Goal: Check status: Check status

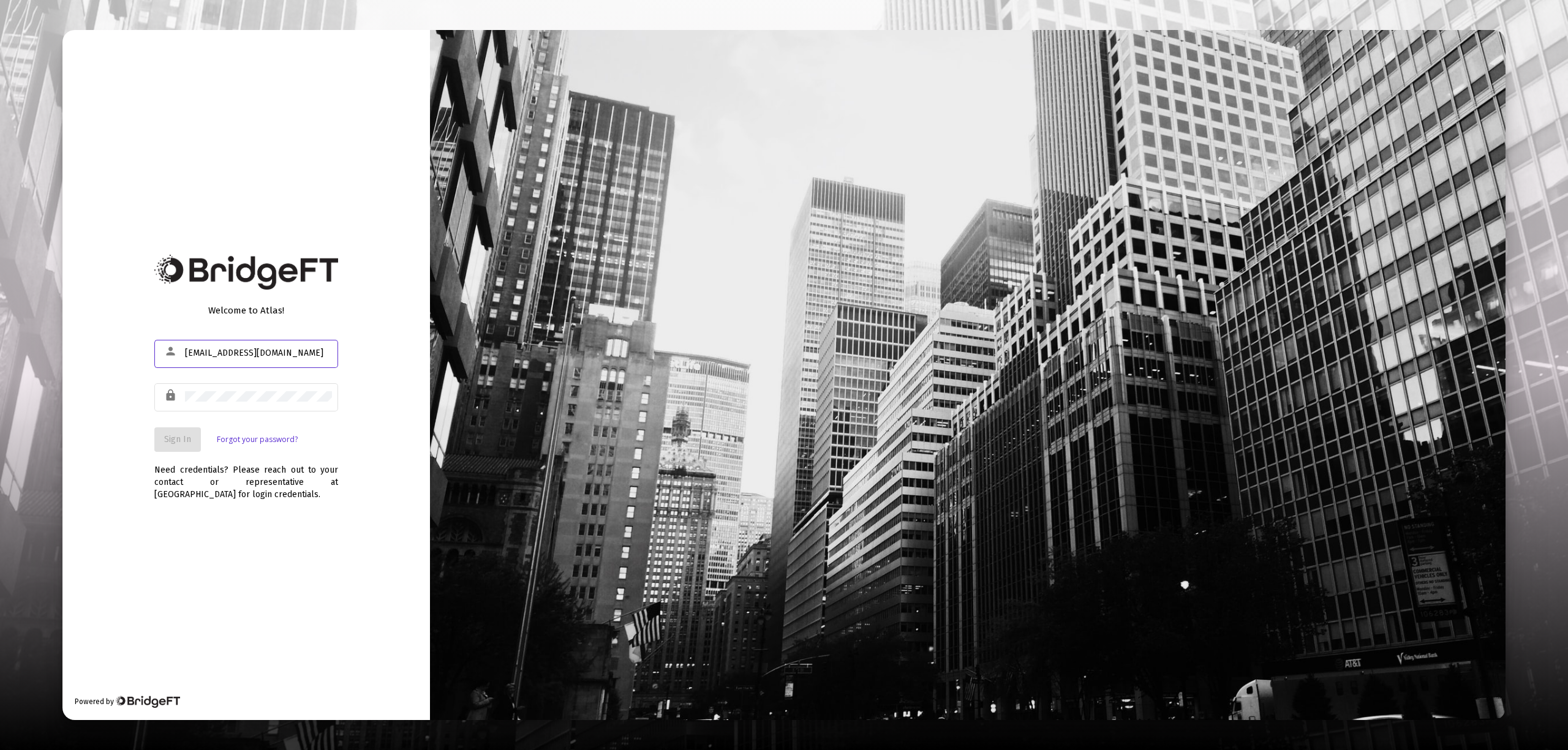
type input "[EMAIL_ADDRESS][DOMAIN_NAME]"
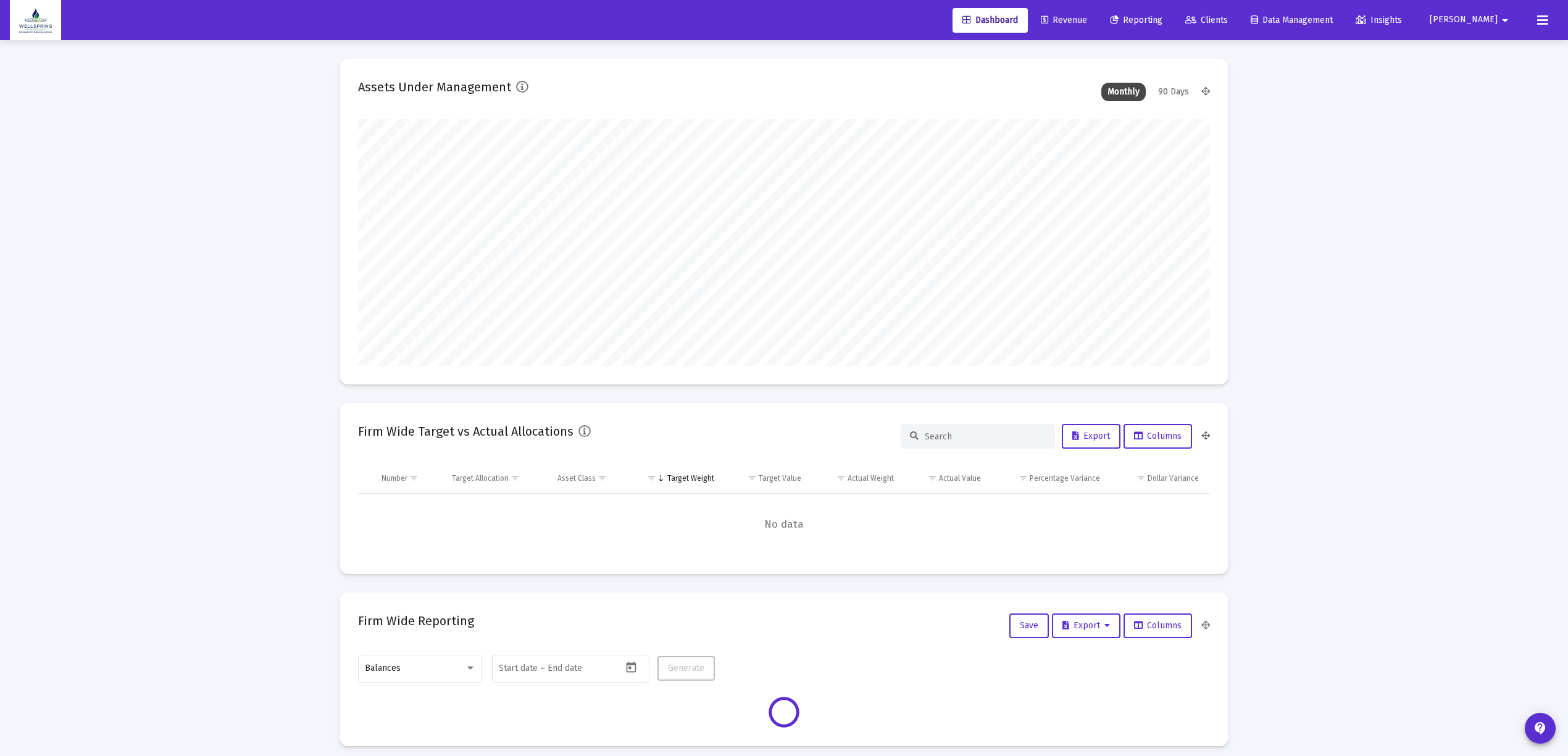
scroll to position [247, 852]
type input "[DATE]"
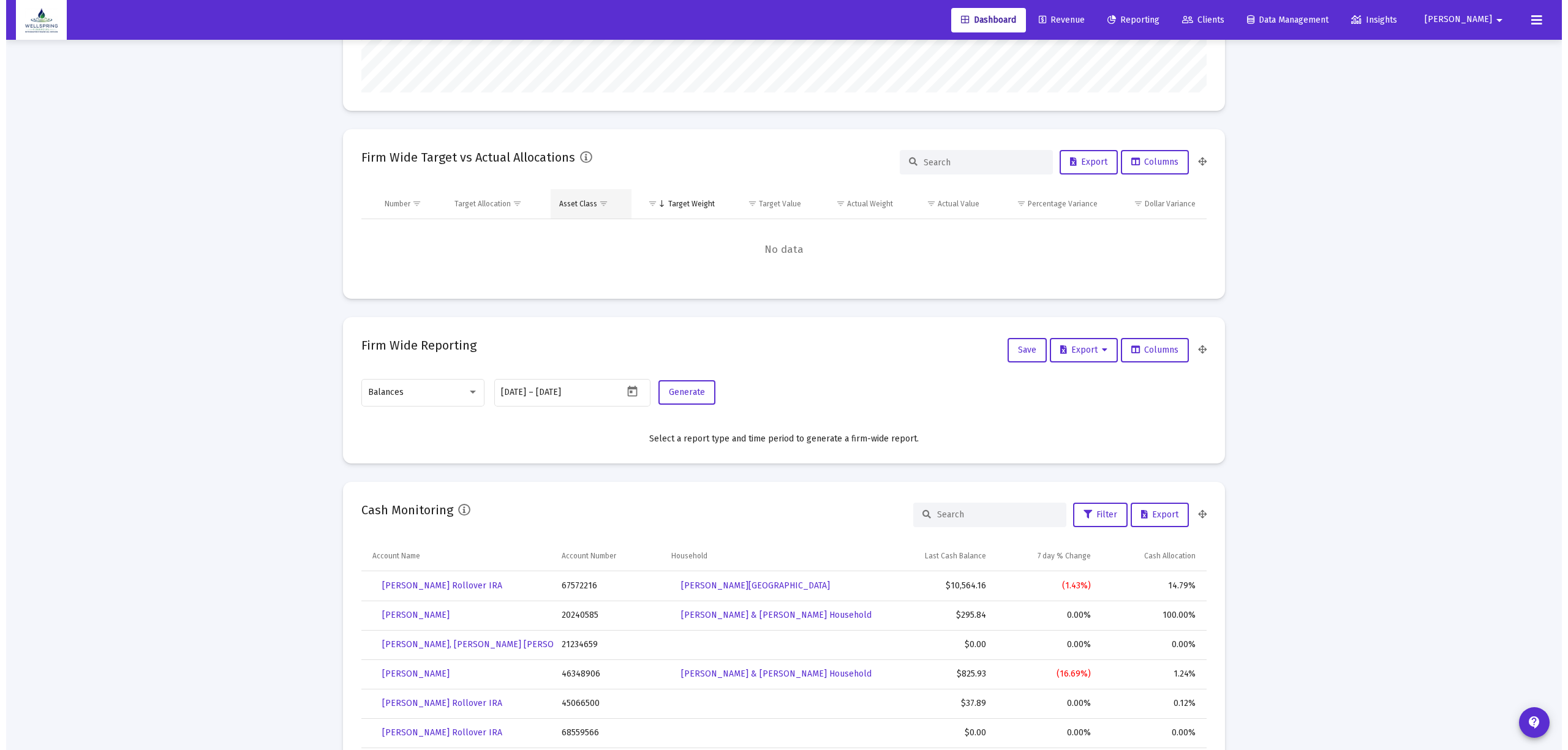
scroll to position [0, 0]
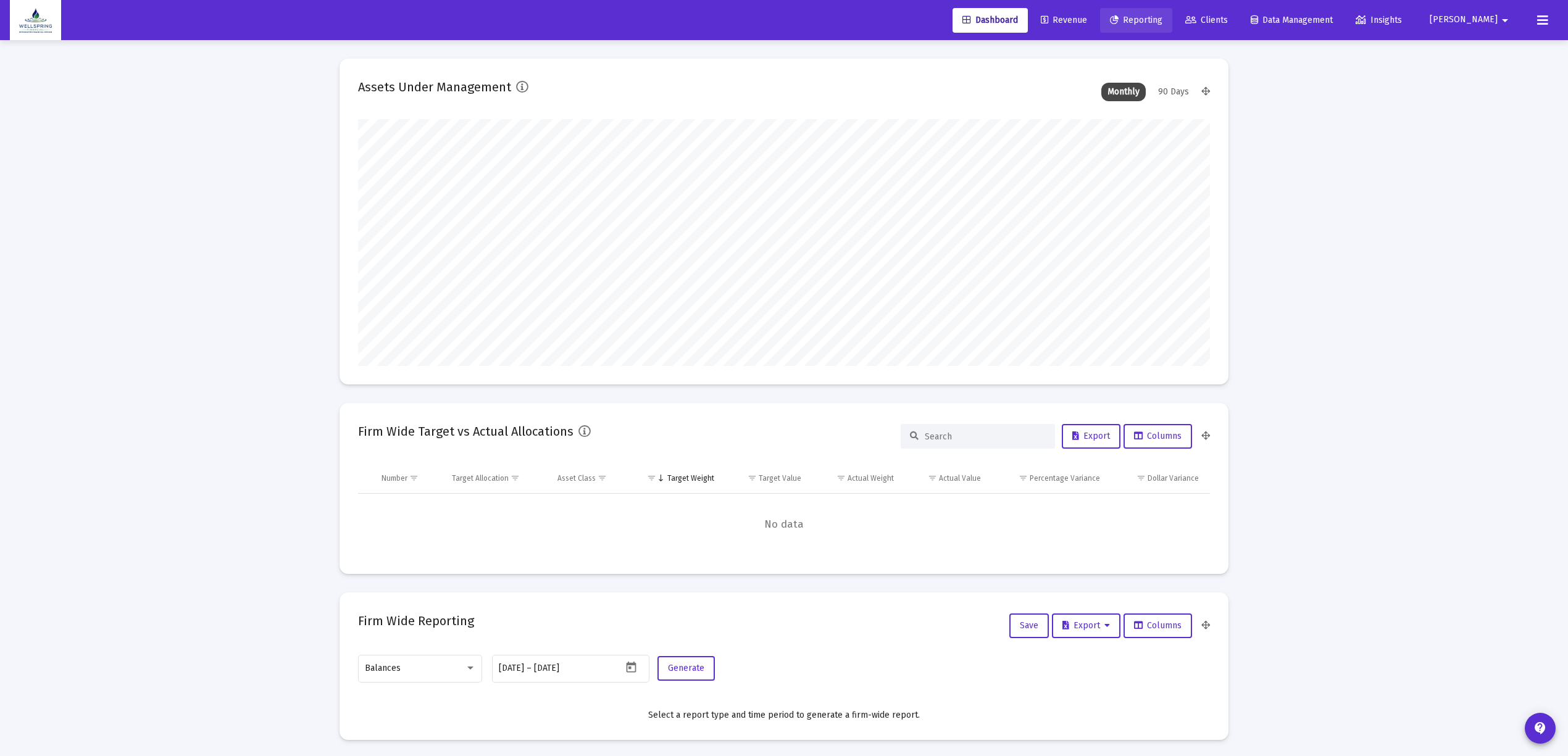
click at [1172, 8] on link "Reporting" at bounding box center [1136, 20] width 72 height 25
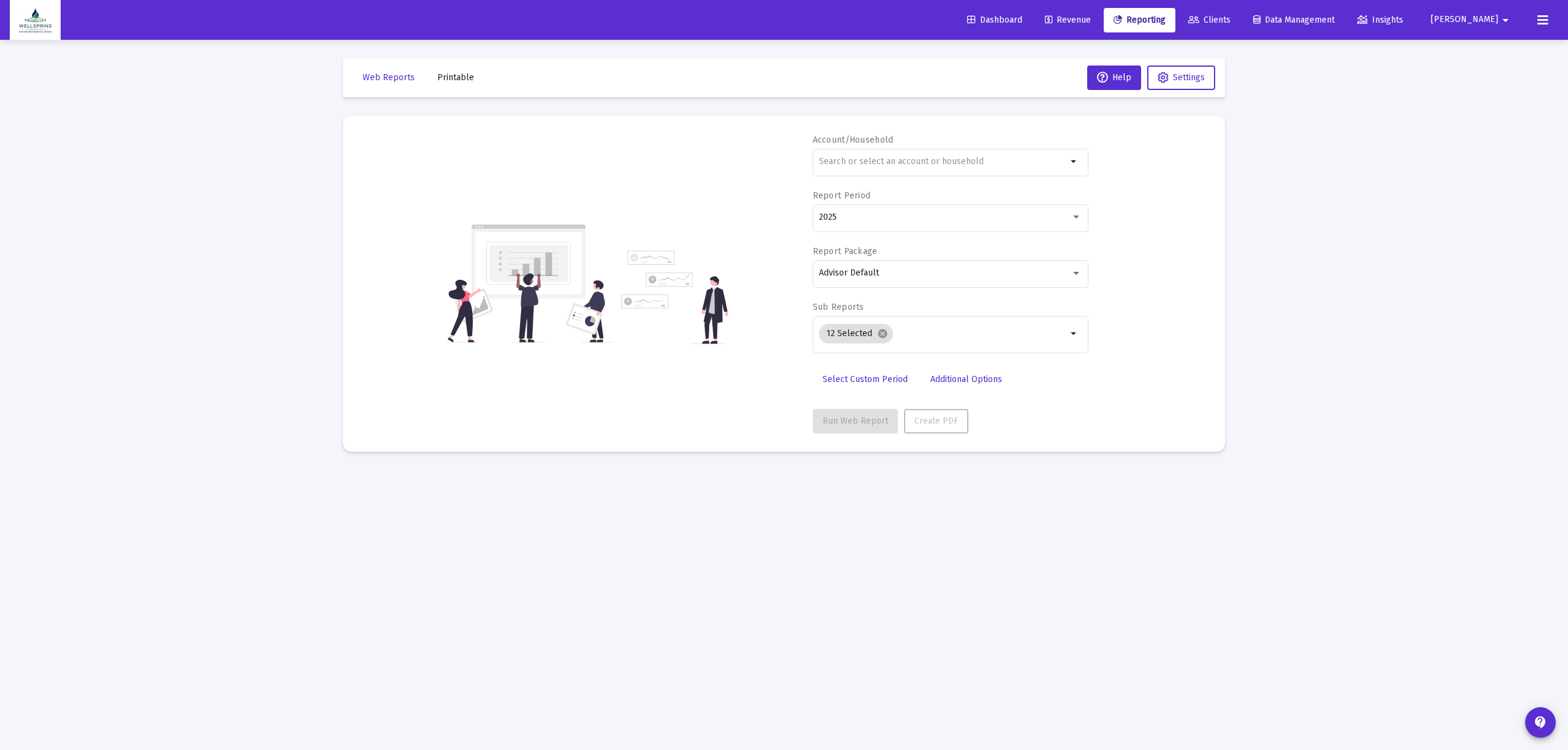
click at [1064, 140] on div "Account/Household arrow_drop_down" at bounding box center [951, 162] width 276 height 56
click at [1054, 163] on input "text" at bounding box center [942, 161] width 248 height 10
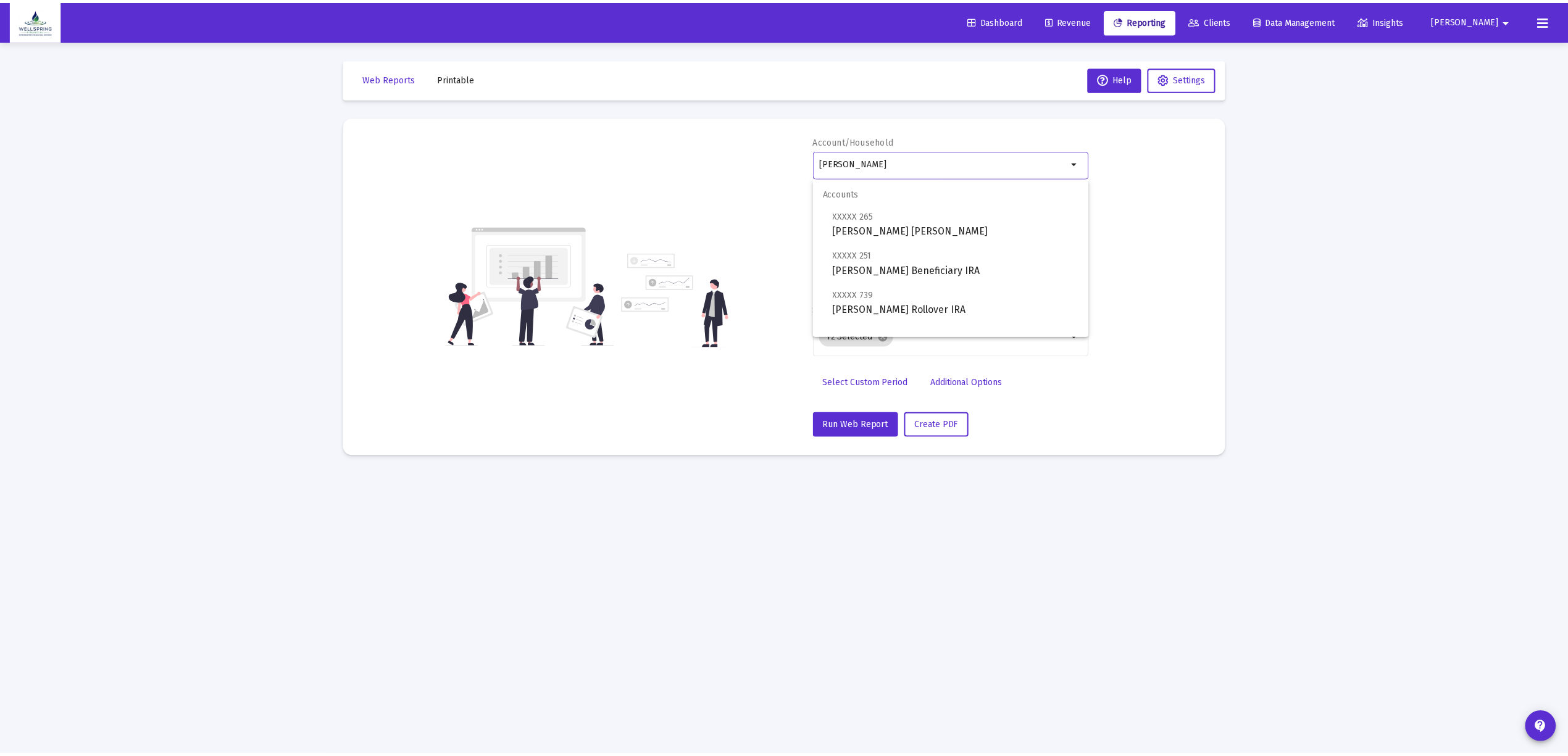
scroll to position [49, 0]
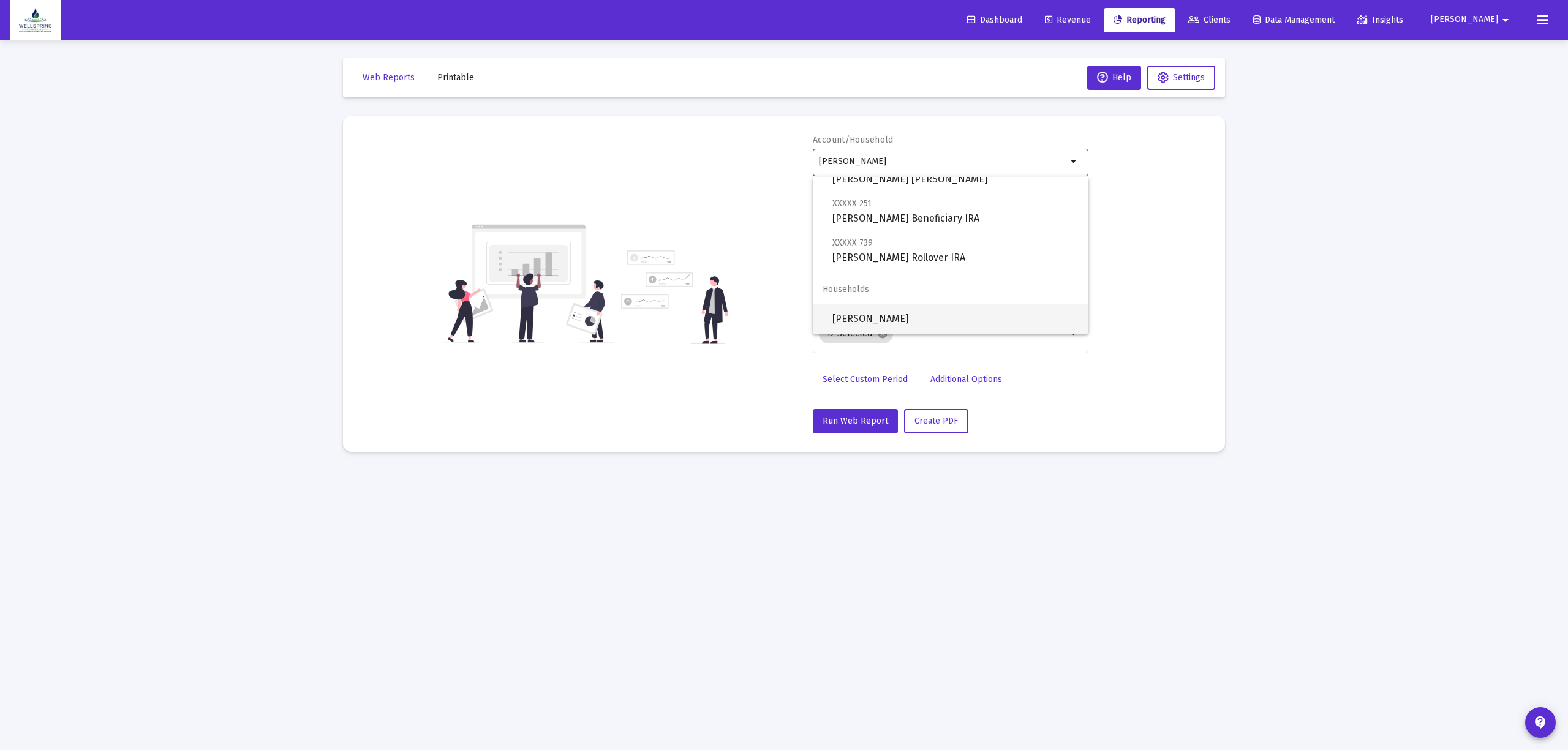
click at [850, 321] on span "[PERSON_NAME]" at bounding box center [955, 318] width 247 height 29
type input "[PERSON_NAME]"
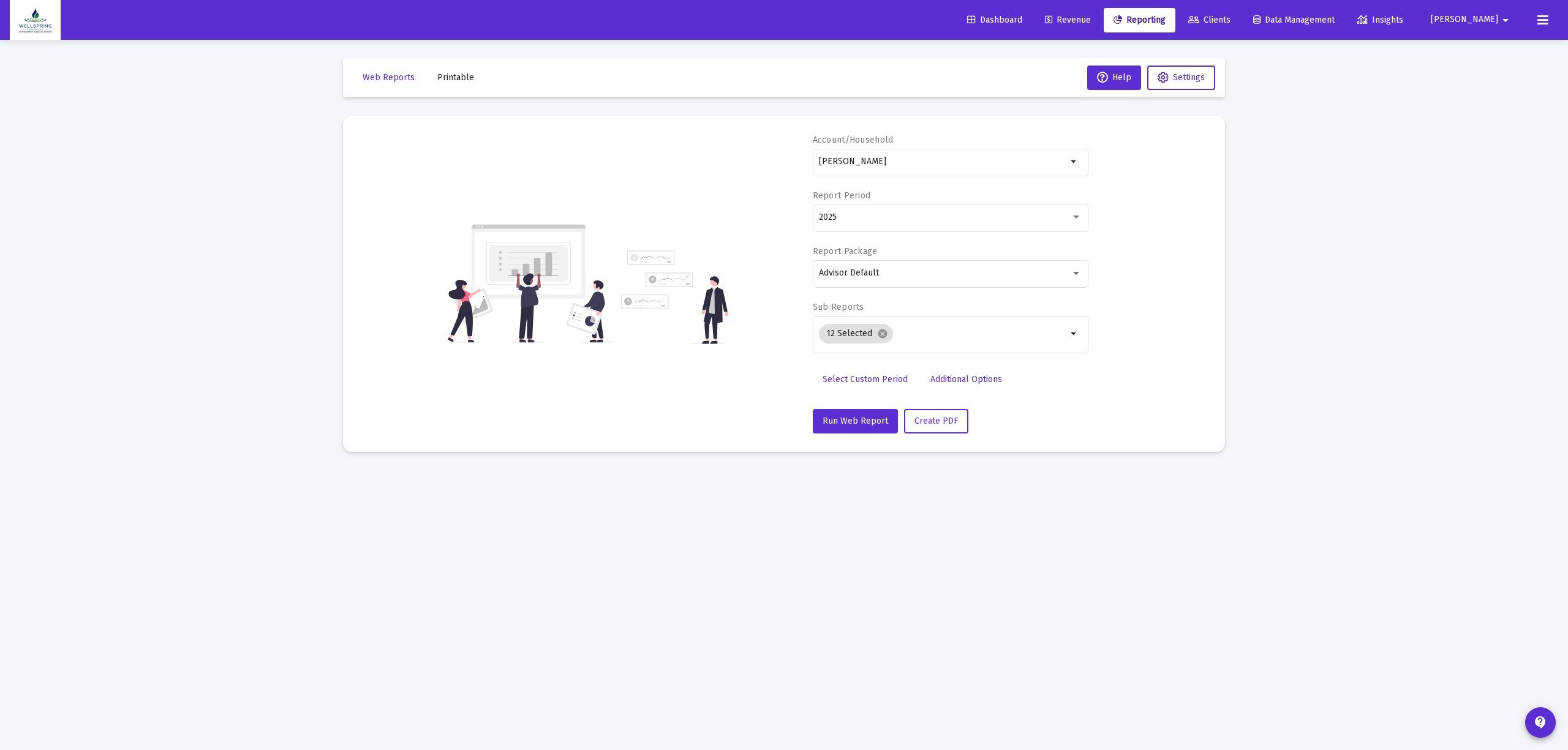
click at [804, 427] on div "Account/[PERSON_NAME] Household arrow_drop_down Report Period 2025 Report Packa…" at bounding box center [784, 284] width 845 height 299
click at [834, 413] on button "Run Web Report" at bounding box center [856, 421] width 85 height 25
select select "View all"
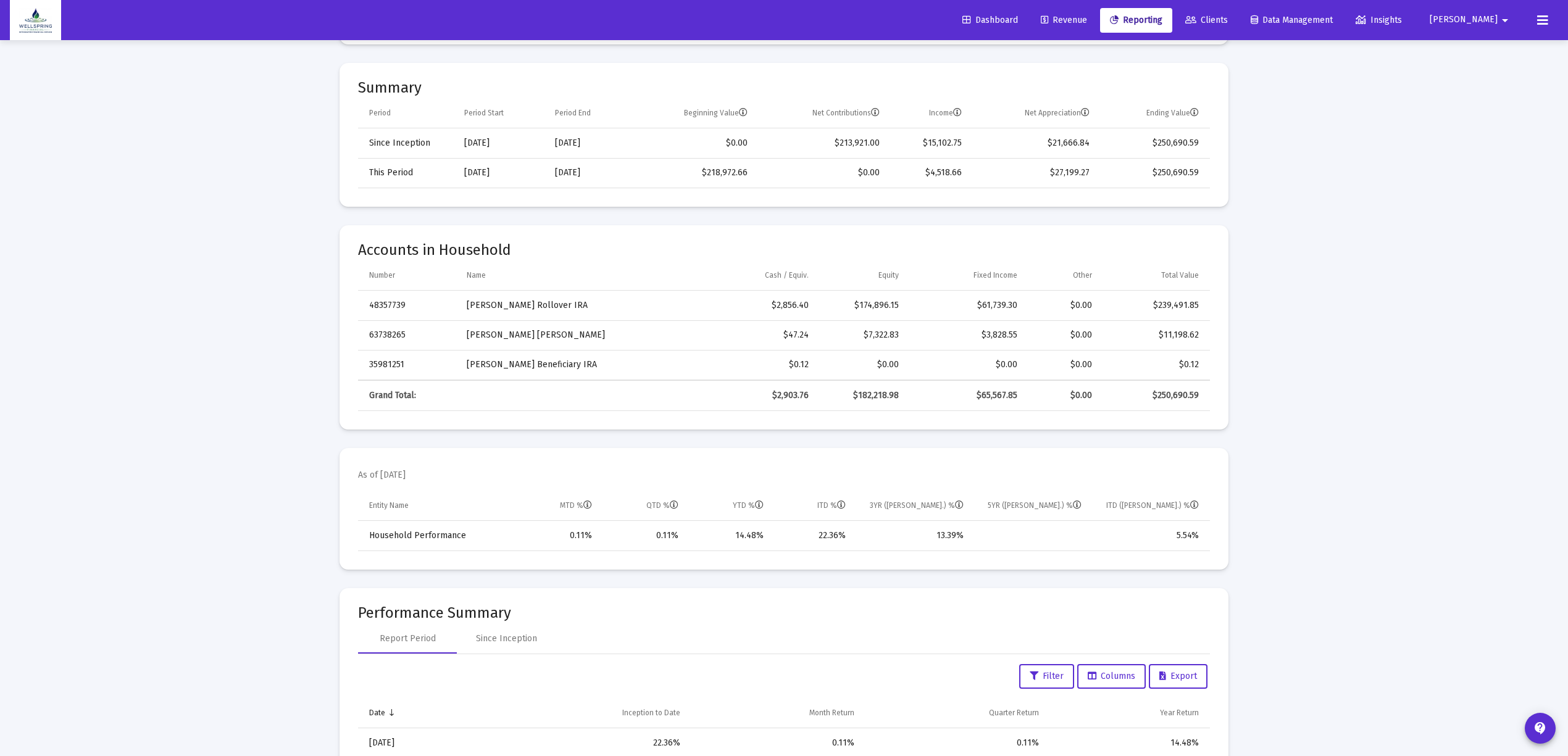
scroll to position [0, 0]
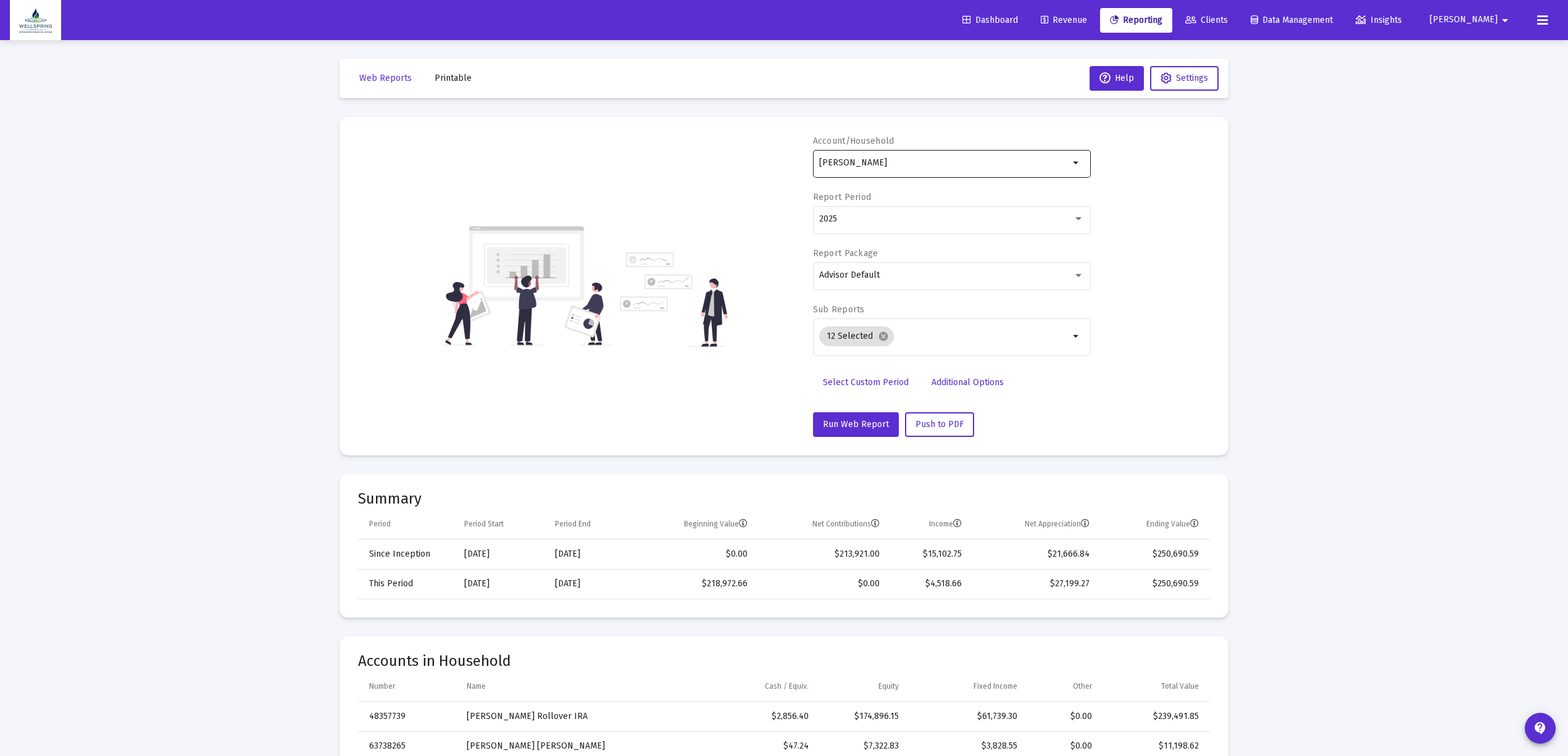
click at [951, 148] on div "[PERSON_NAME]" at bounding box center [944, 163] width 250 height 30
click at [951, 159] on input "[PERSON_NAME]" at bounding box center [944, 162] width 250 height 10
click at [948, 238] on mat-optgroup "Accounts XXXXX 265 [PERSON_NAME] [PERSON_NAME] XXXXX 251 [PERSON_NAME] Traditio…" at bounding box center [952, 247] width 278 height 138
click at [936, 228] on span "XXXXX 265 [PERSON_NAME] [PERSON_NAME]" at bounding box center [957, 223] width 249 height 30
type input "[PERSON_NAME] [PERSON_NAME]"
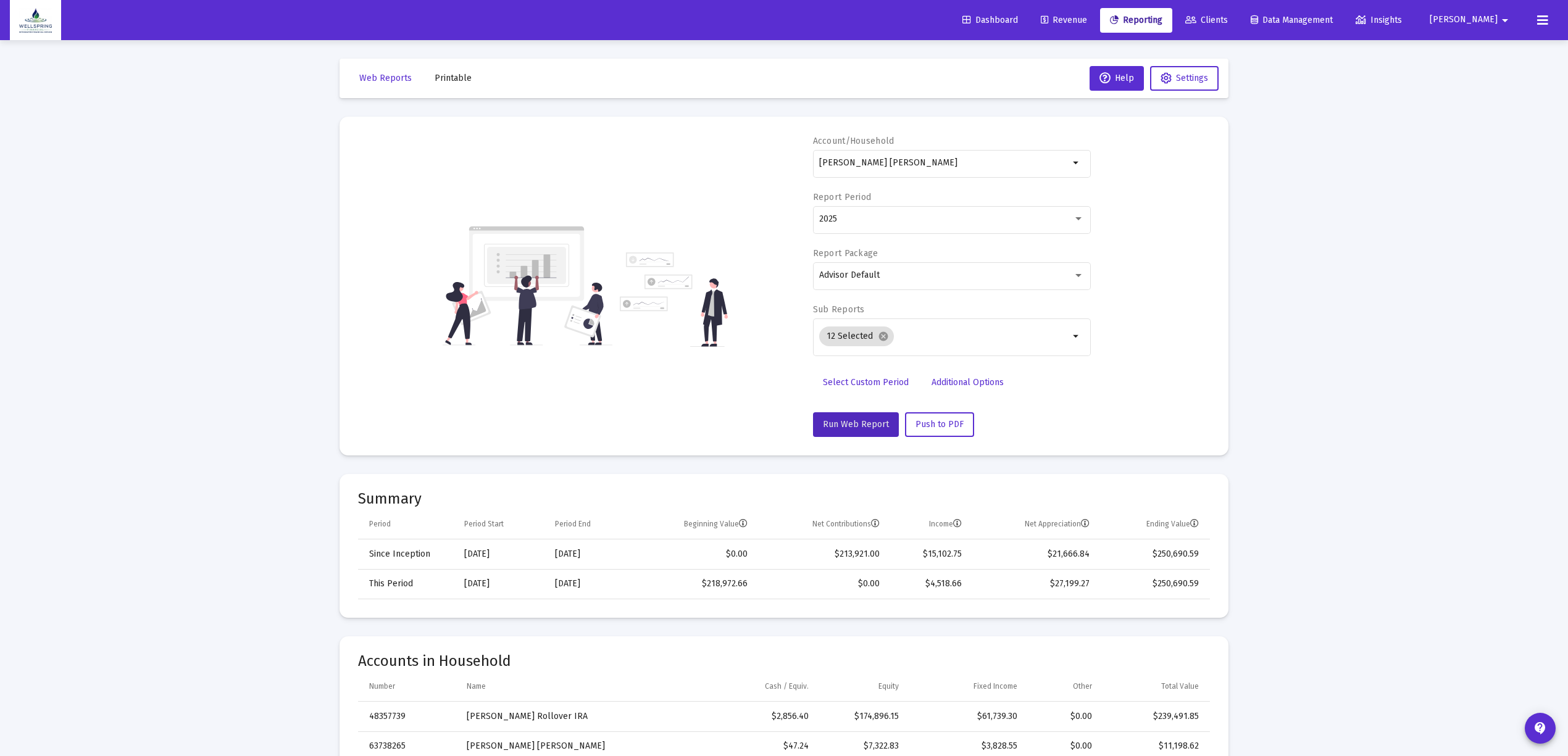
drag, startPoint x: 872, startPoint y: 431, endPoint x: 763, endPoint y: 433, distance: 109.0
click at [870, 431] on button "Run Web Report" at bounding box center [856, 425] width 86 height 25
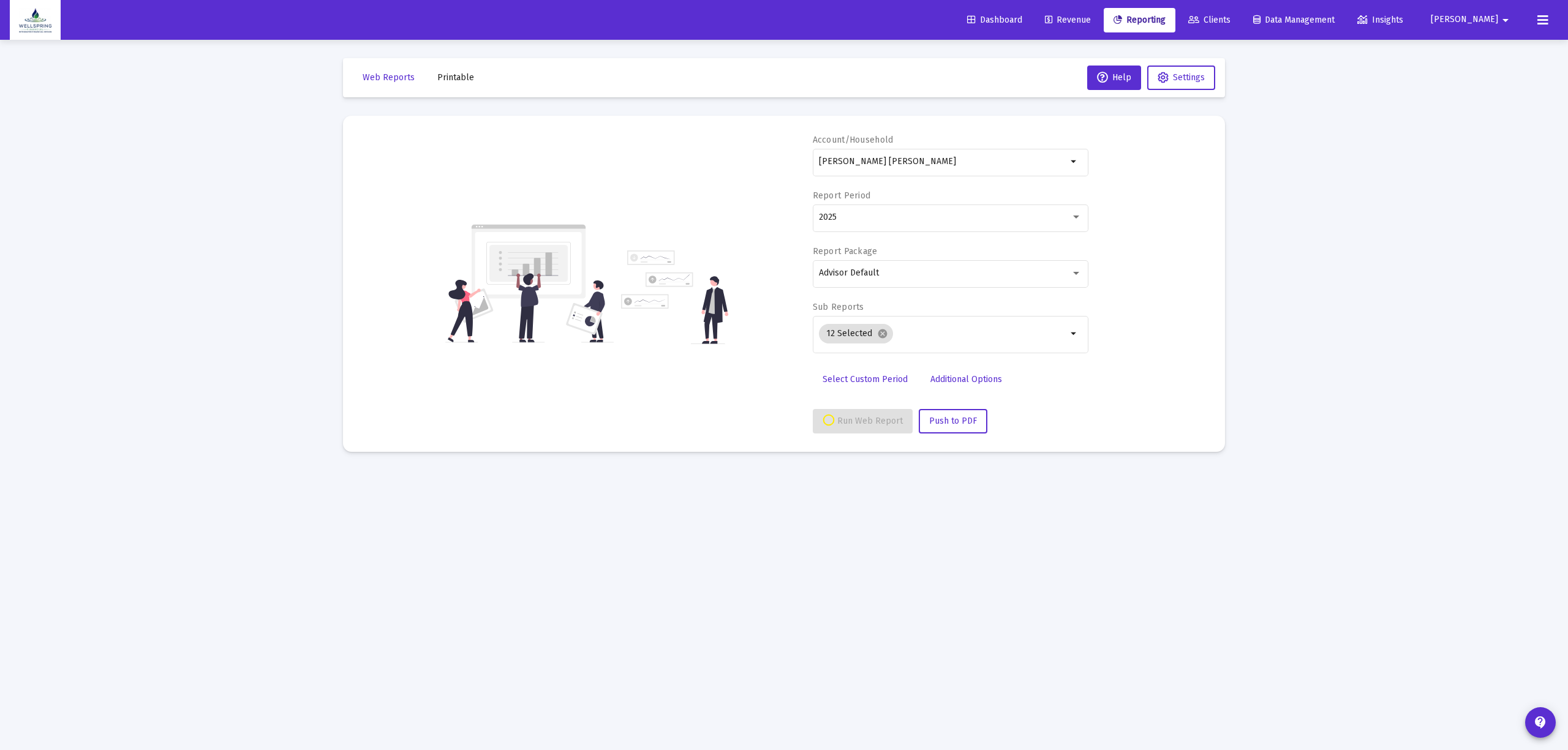
select select "View all"
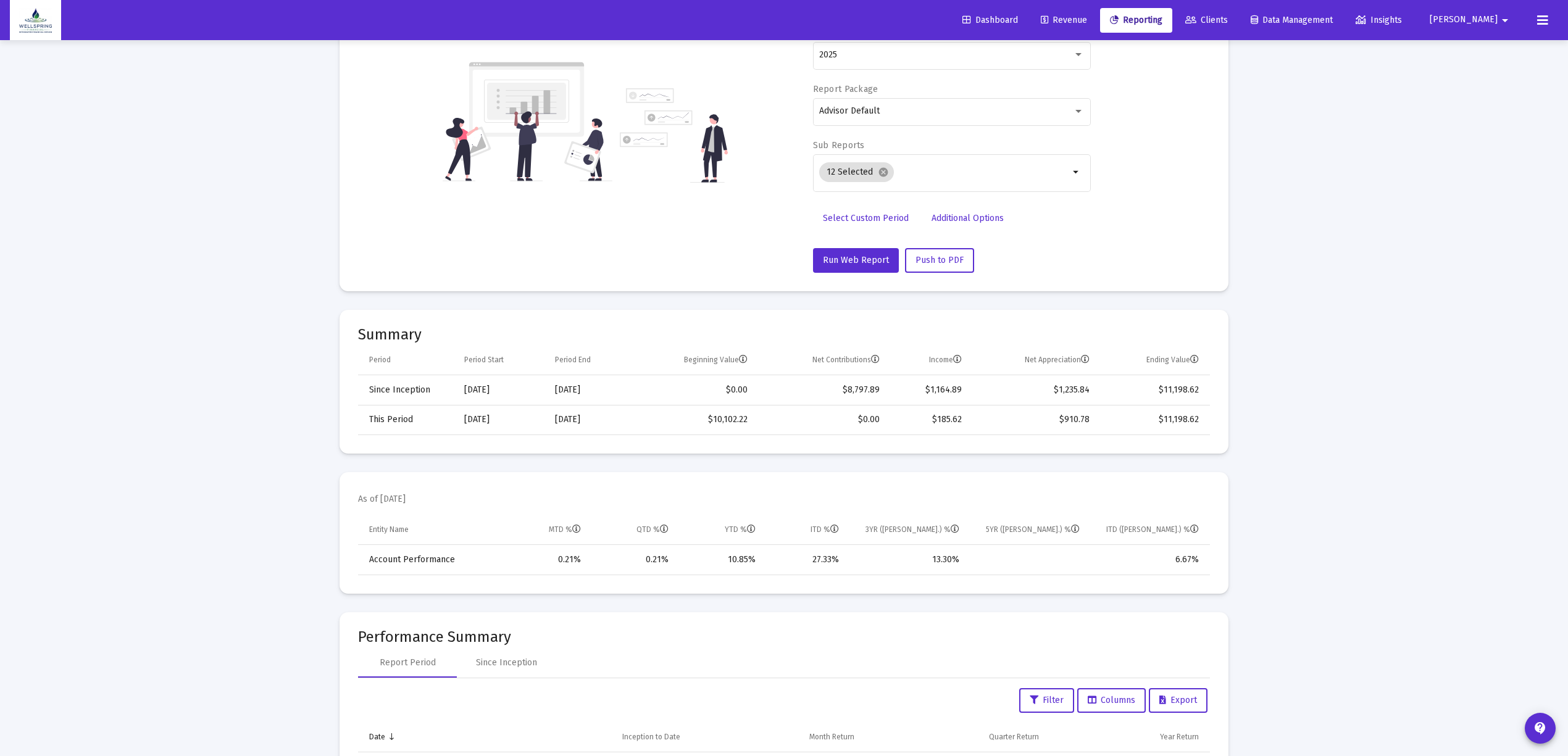
scroll to position [82, 0]
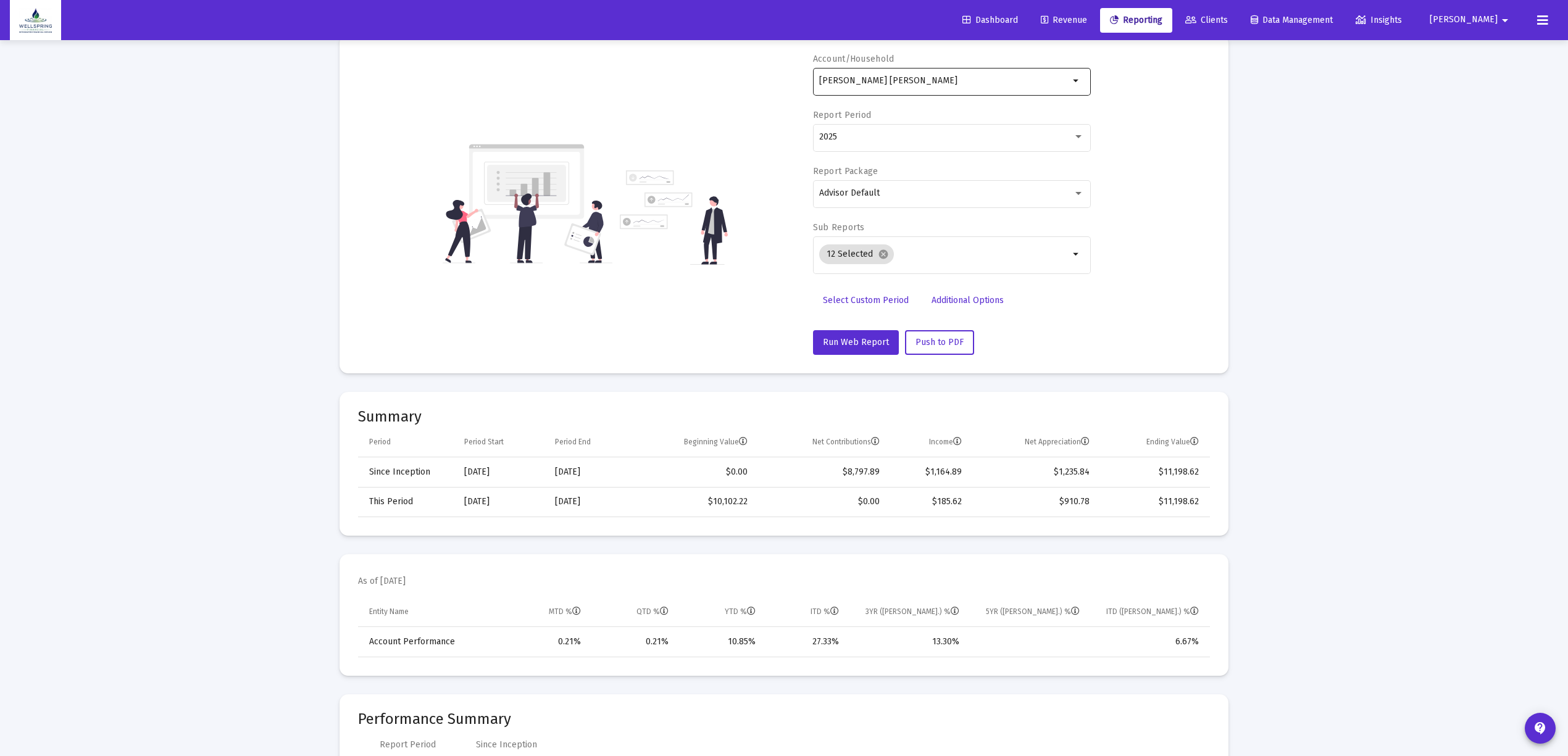
click at [995, 81] on input "[PERSON_NAME] [PERSON_NAME]" at bounding box center [944, 80] width 250 height 10
click at [927, 225] on span "XXXXX 739 [PERSON_NAME] Rollover IRA" at bounding box center [957, 219] width 249 height 30
type input "[PERSON_NAME] Rollover IRA"
click at [860, 337] on button "Run Web Report" at bounding box center [856, 343] width 86 height 25
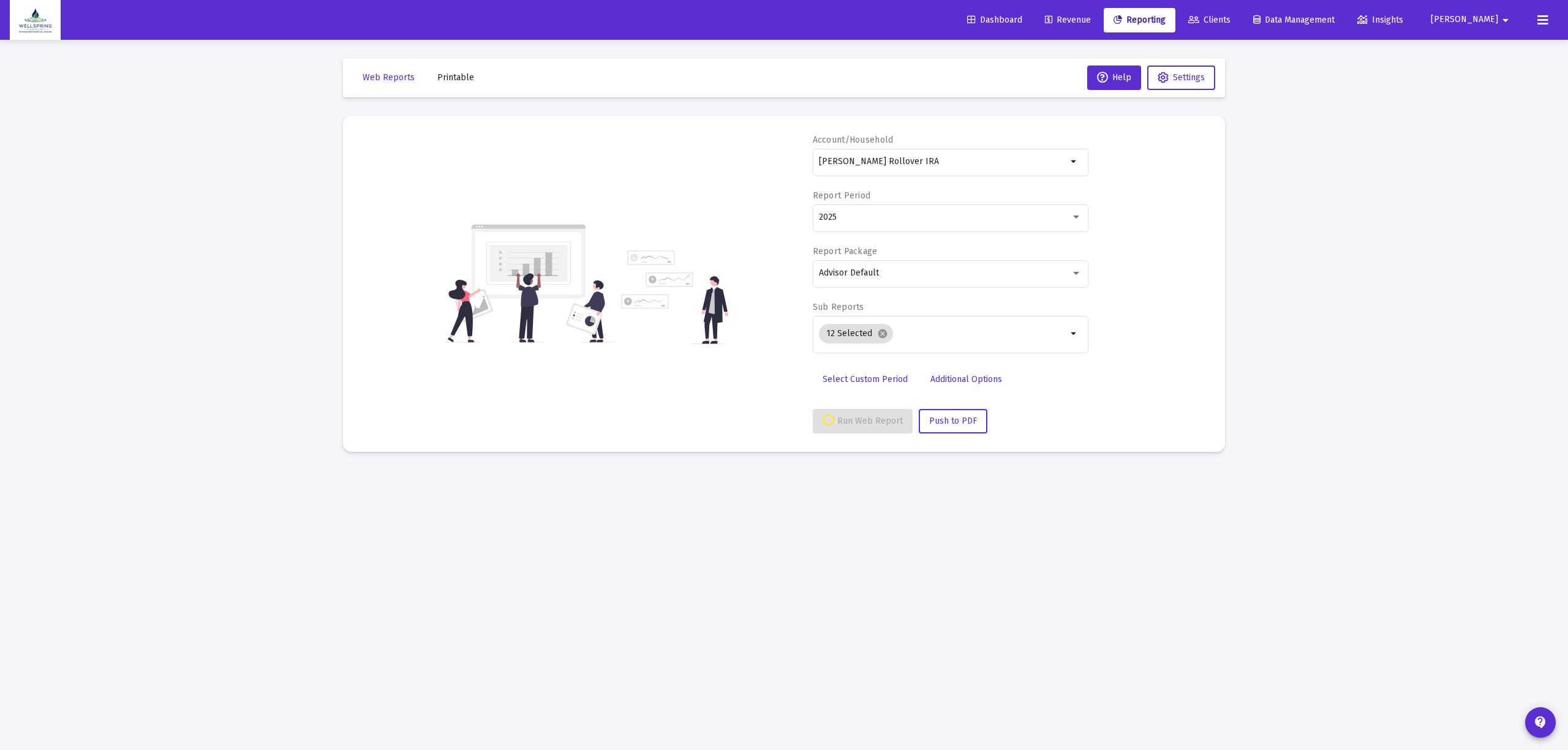
select select "View all"
